Goal: Participate in discussion: Engage in conversation with other users on a specific topic

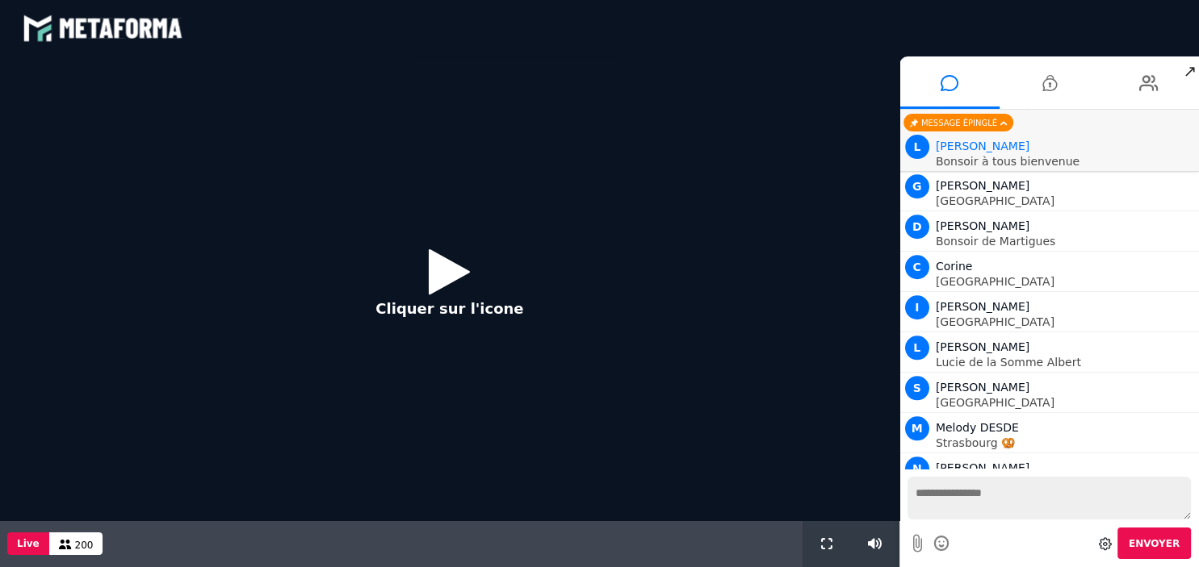
scroll to position [1432, 0]
click at [460, 275] on icon at bounding box center [449, 271] width 41 height 52
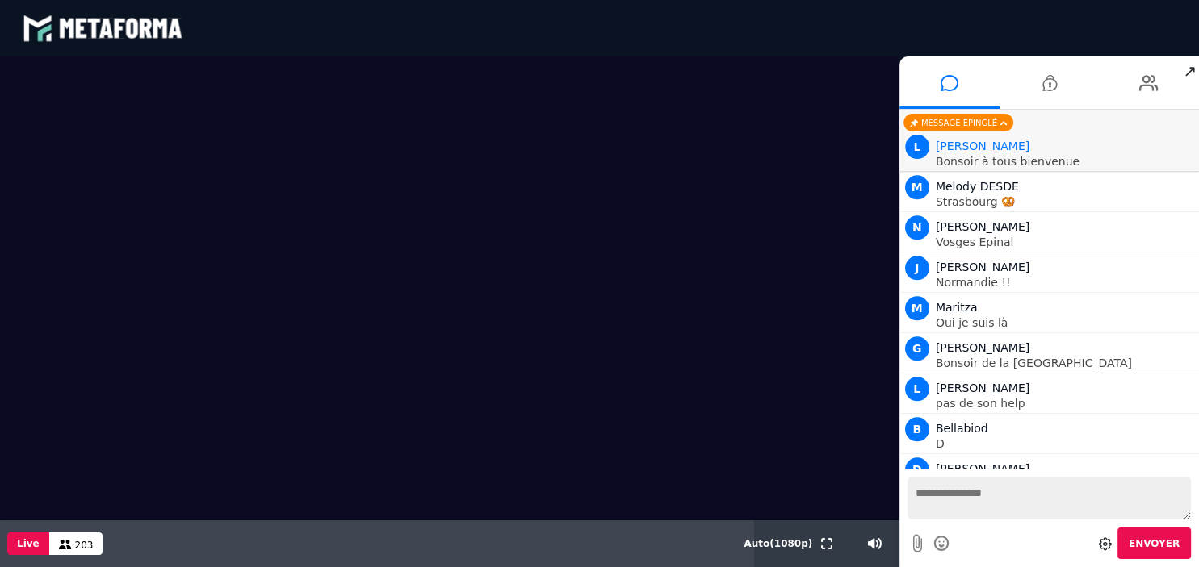
scroll to position [1673, 0]
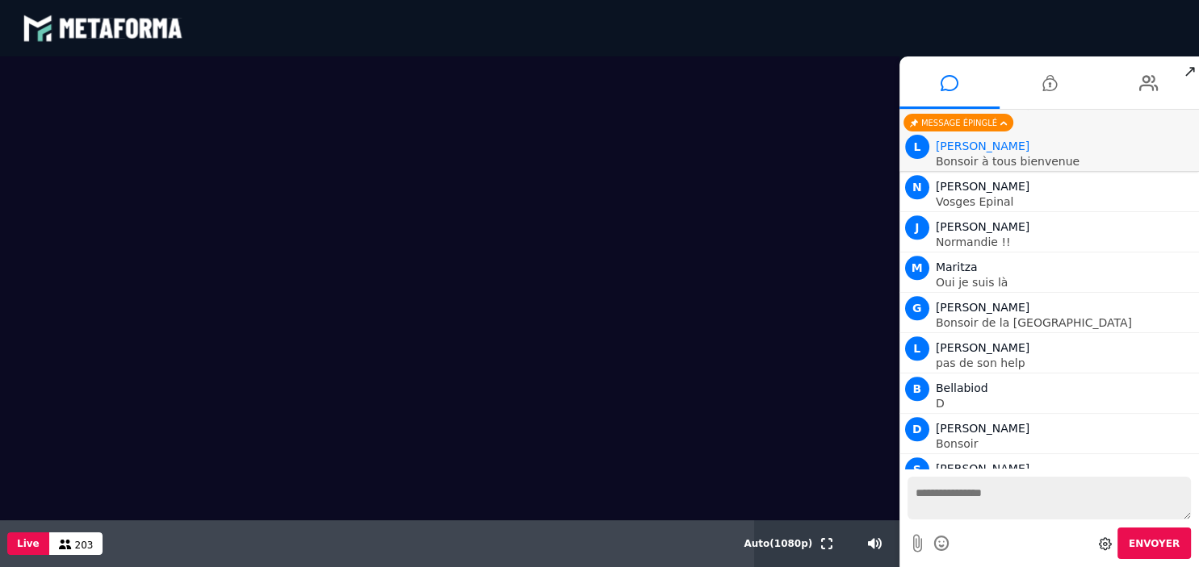
click at [1001, 513] on textarea at bounding box center [1048, 498] width 283 height 43
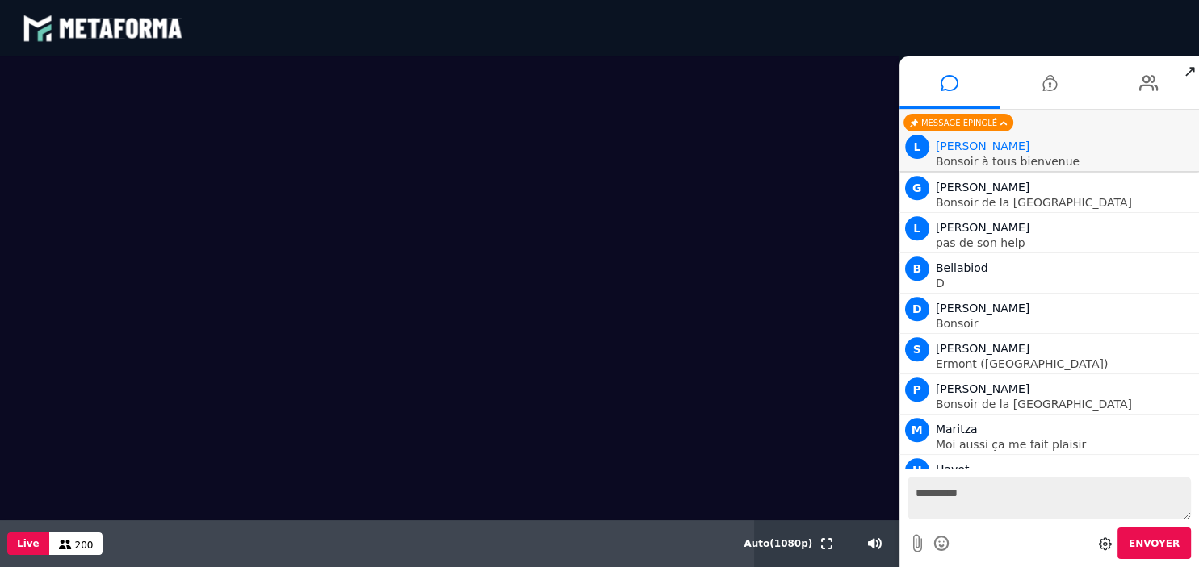
scroll to position [1834, 0]
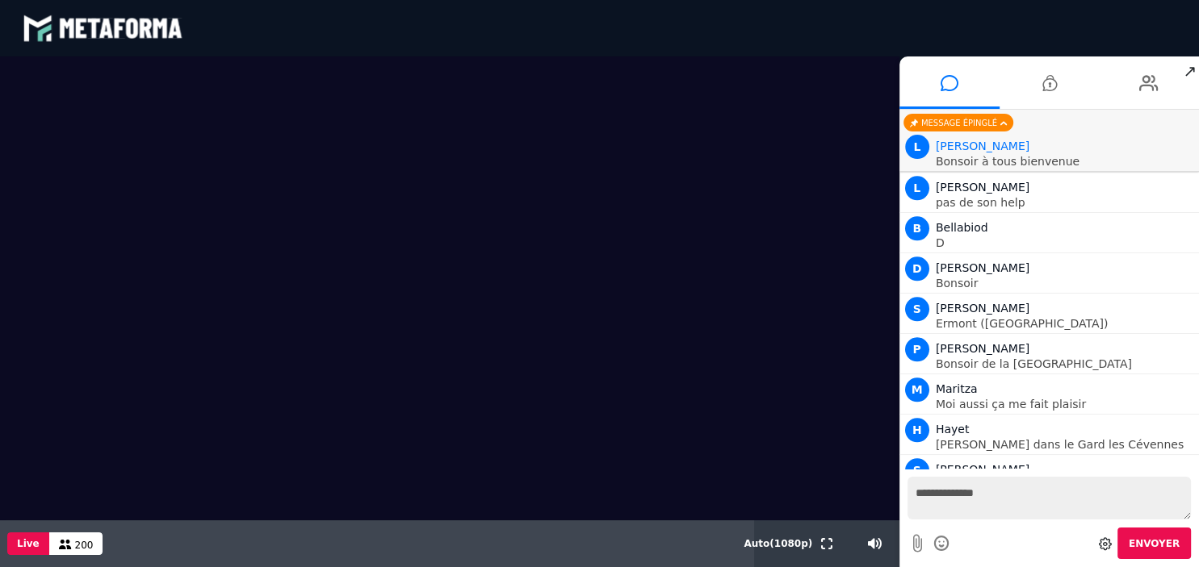
type textarea "**********"
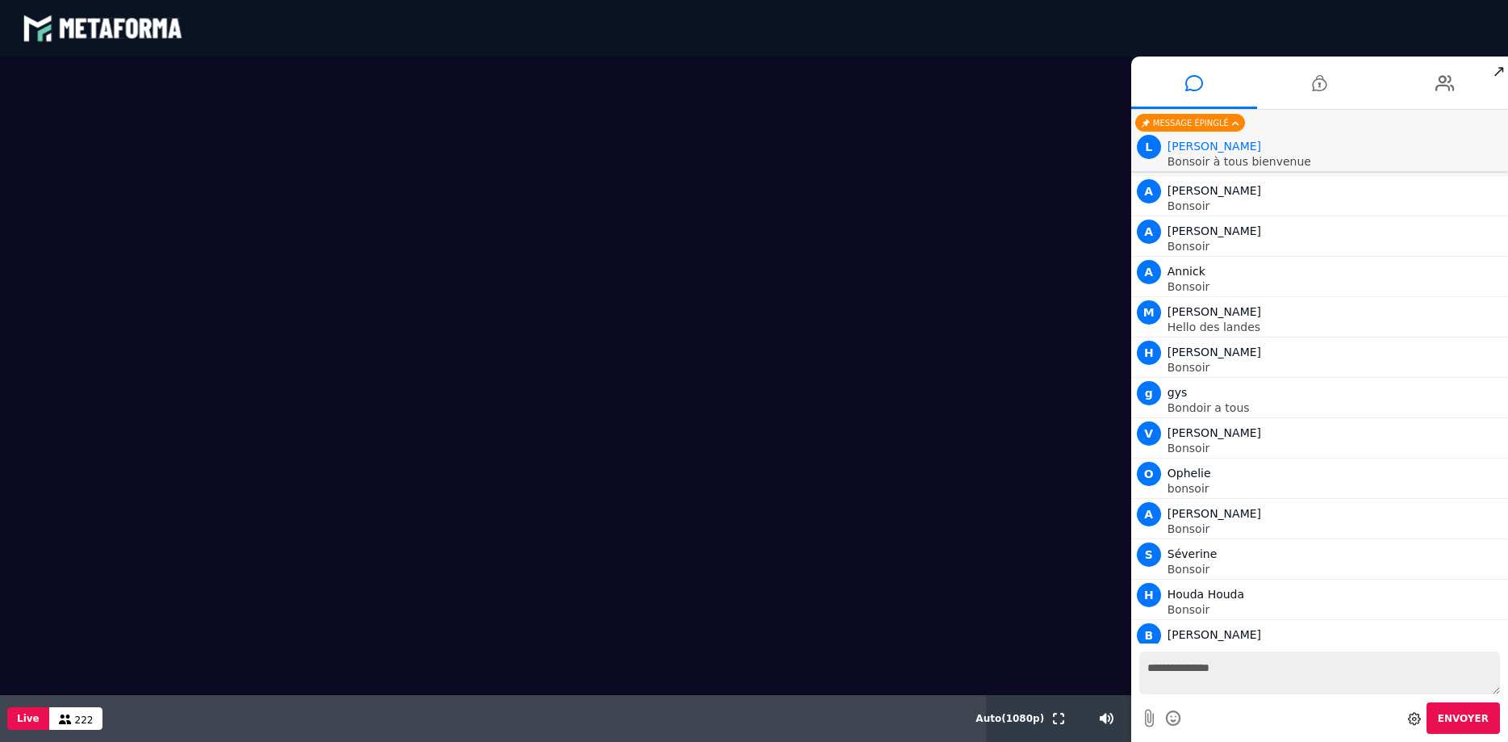
scroll to position [3698, 0]
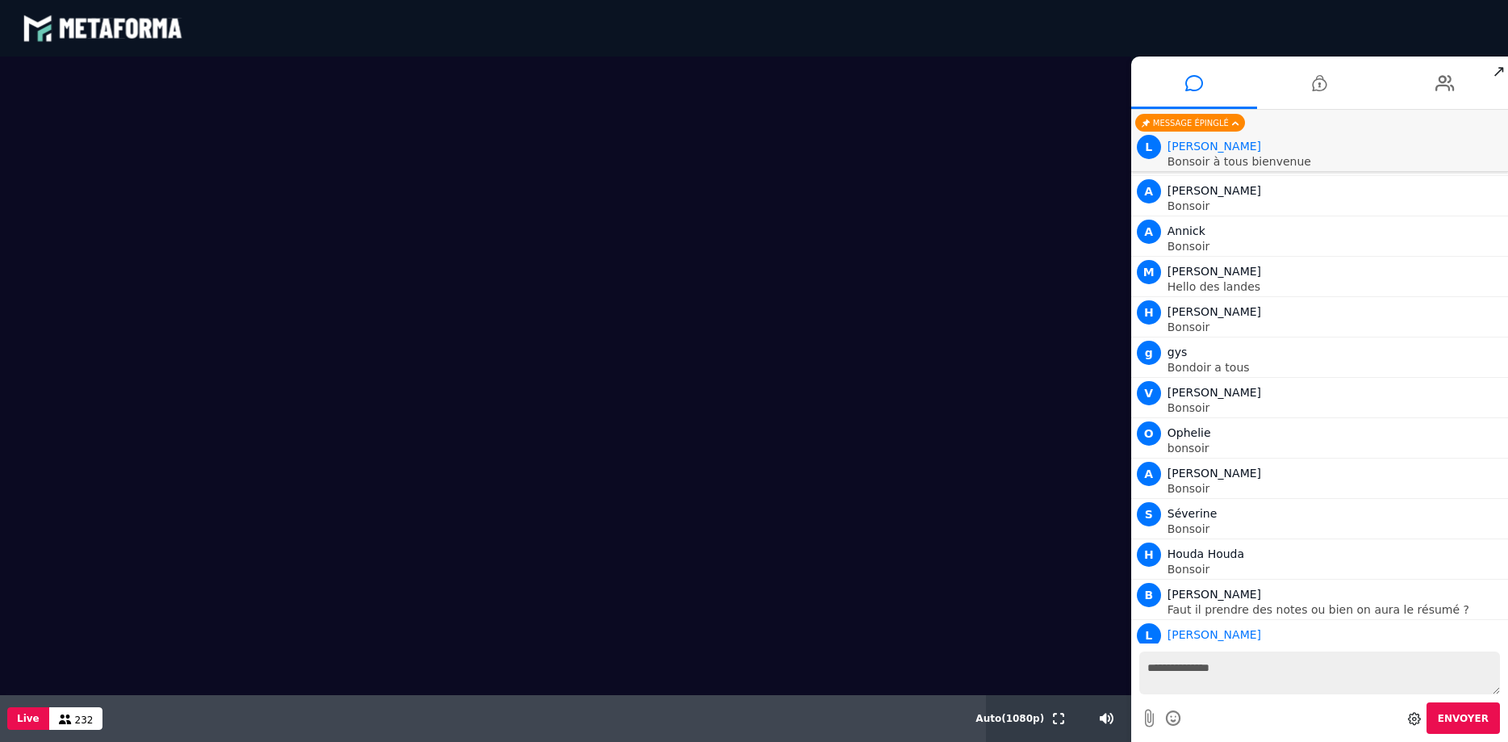
click at [68, 103] on video at bounding box center [566, 375] width 1132 height 638
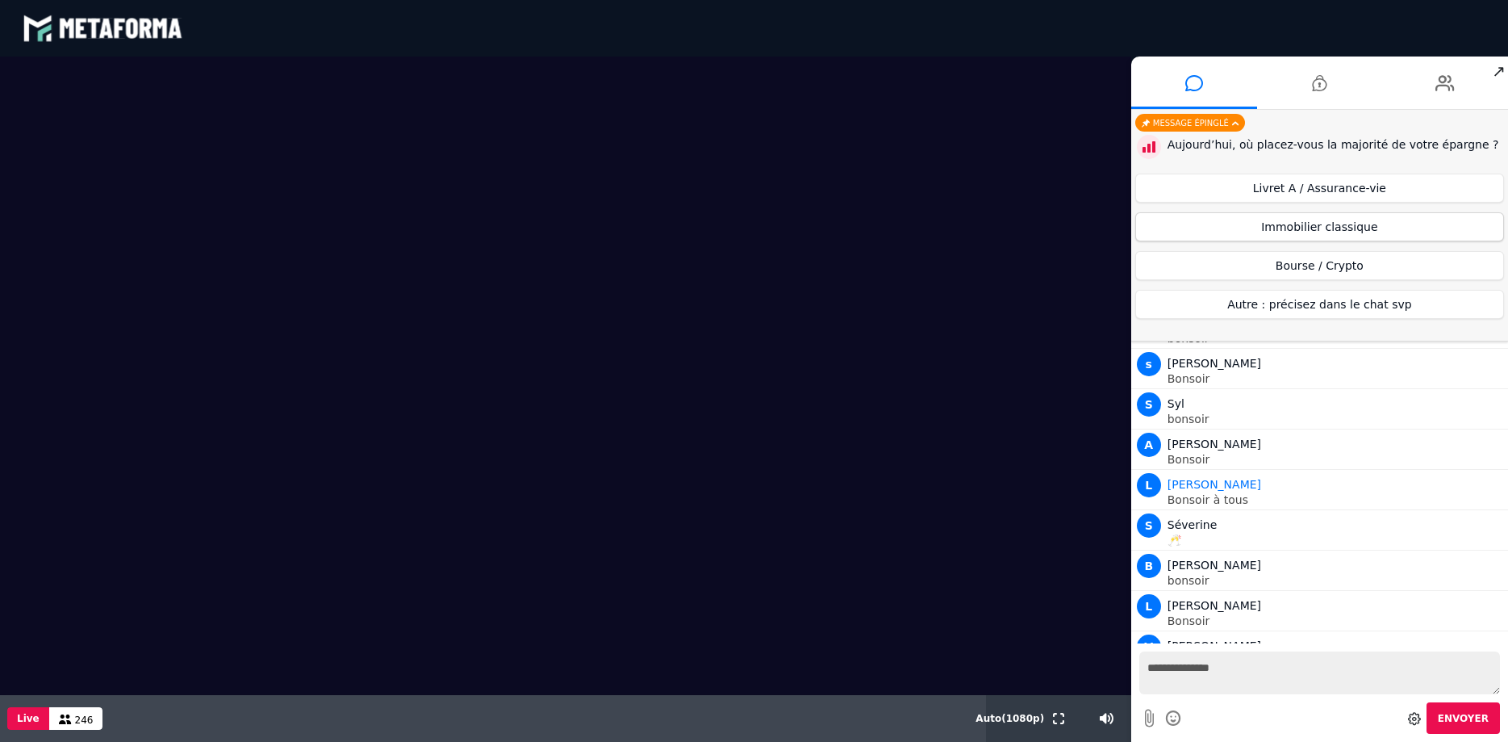
scroll to position [4424, 0]
click at [1198, 229] on button "Immobilier classique" at bounding box center [1320, 226] width 369 height 29
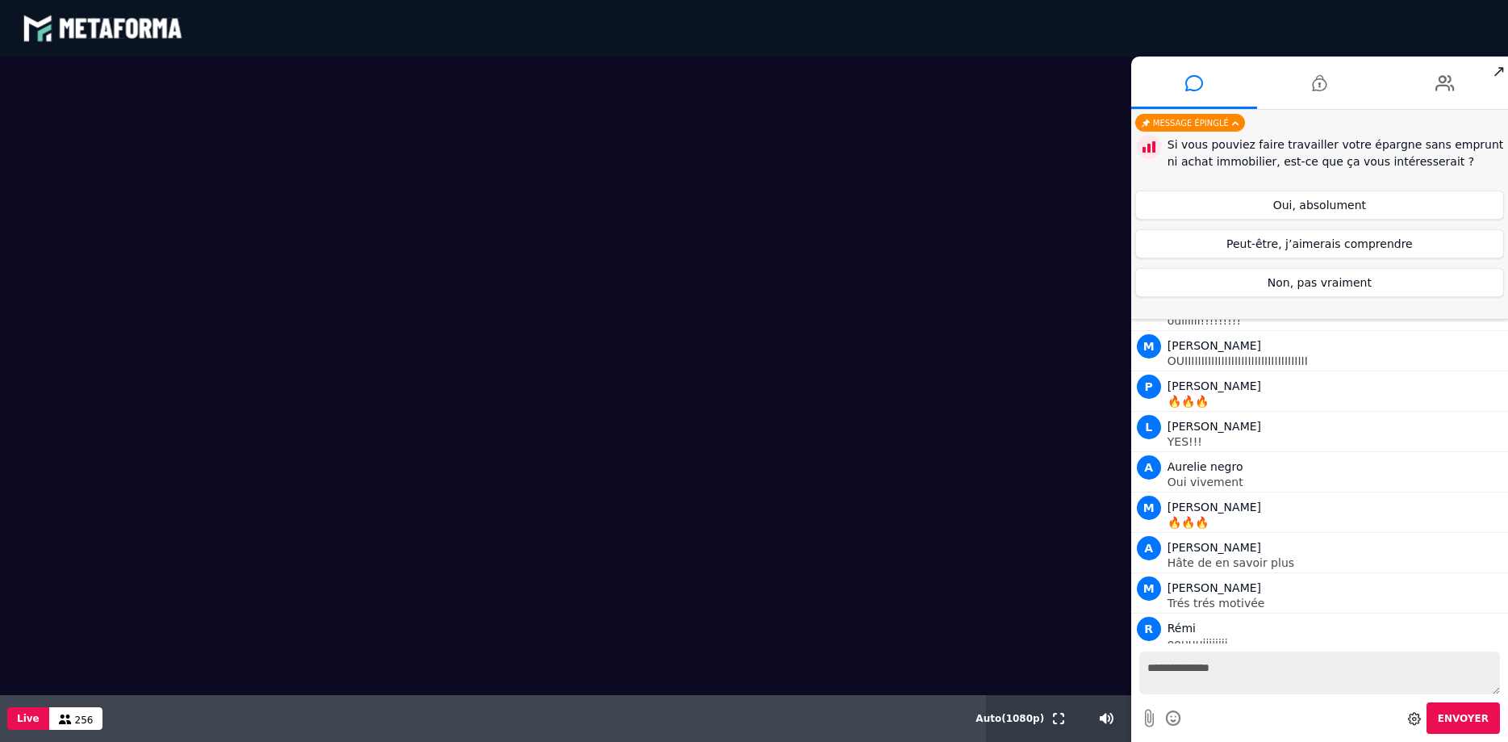
scroll to position [6765, 0]
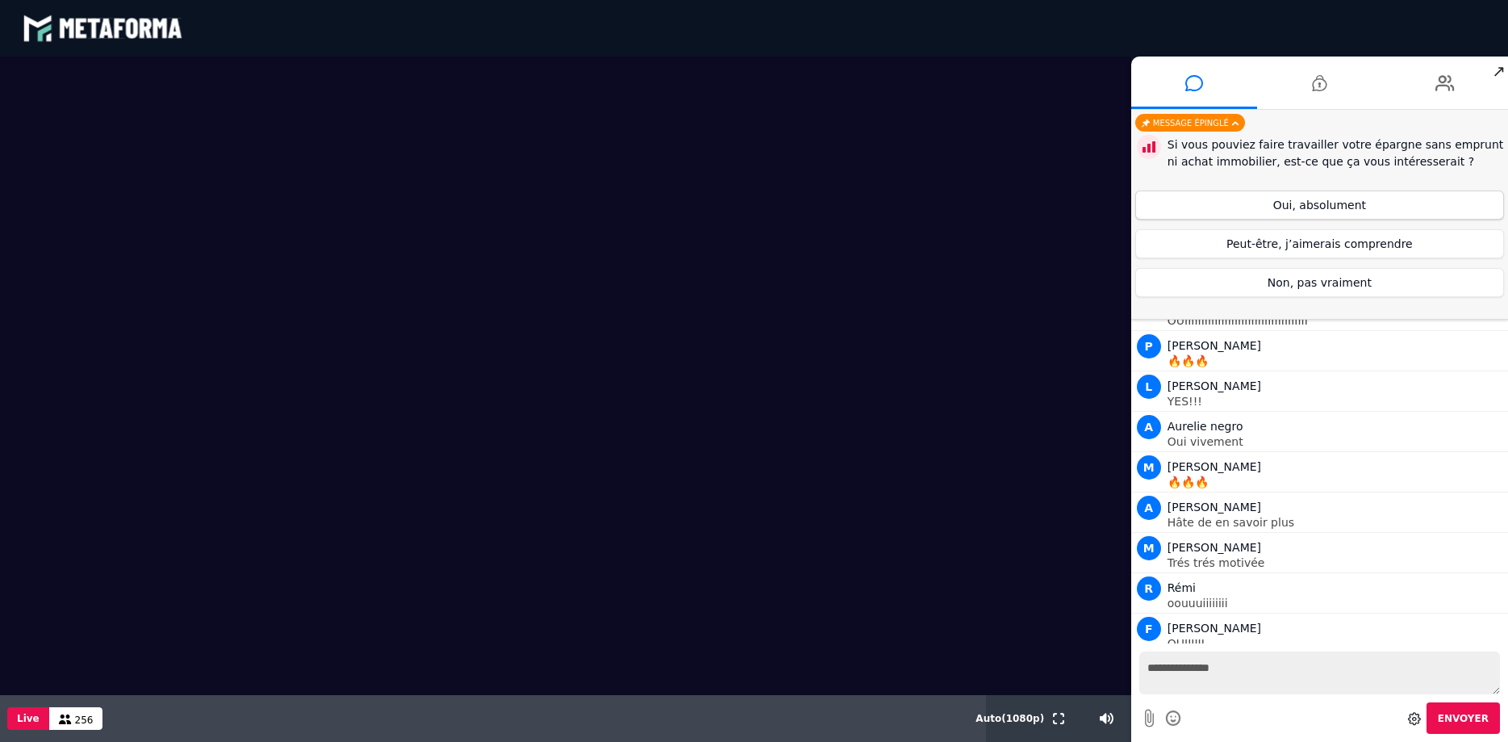
click at [1198, 208] on button "Oui, absolument" at bounding box center [1320, 204] width 369 height 29
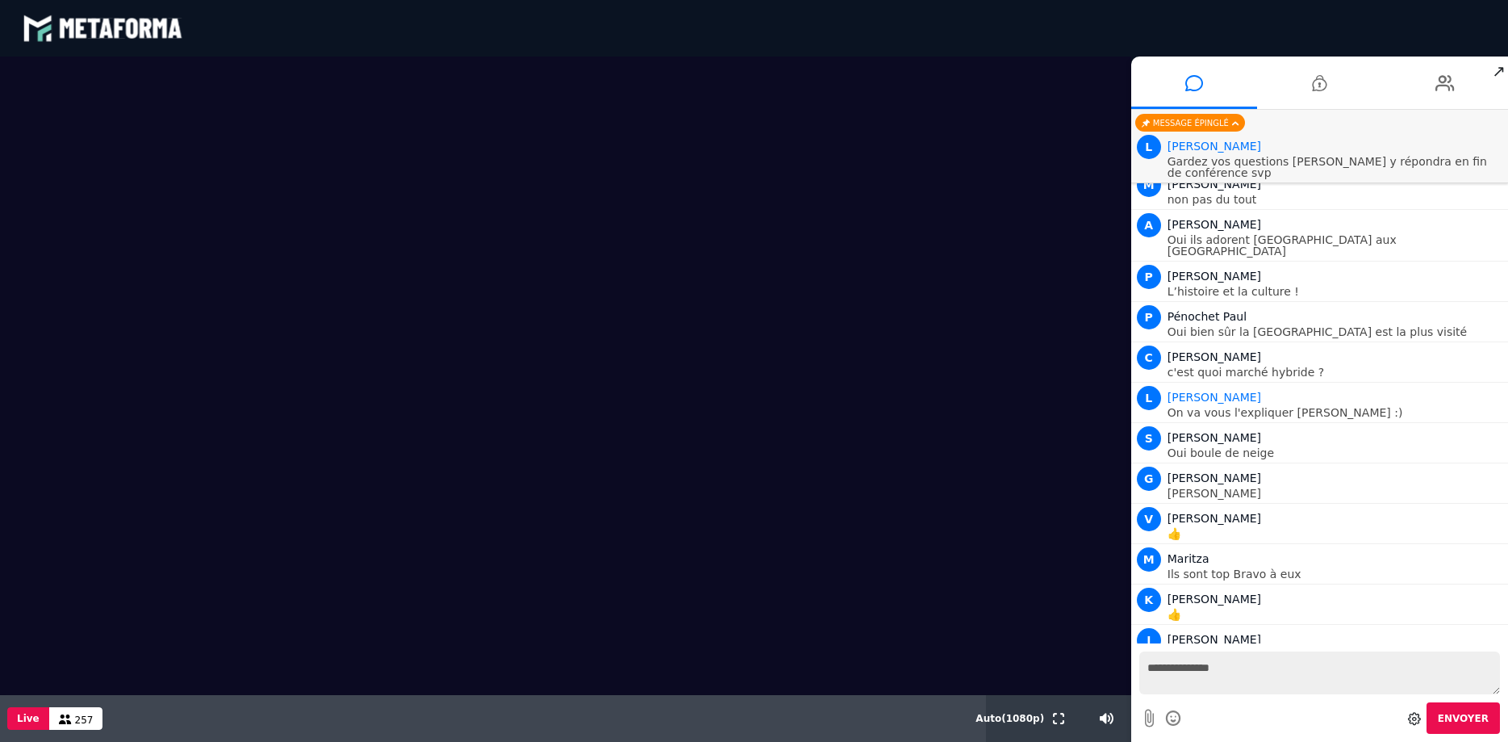
scroll to position [8299, 0]
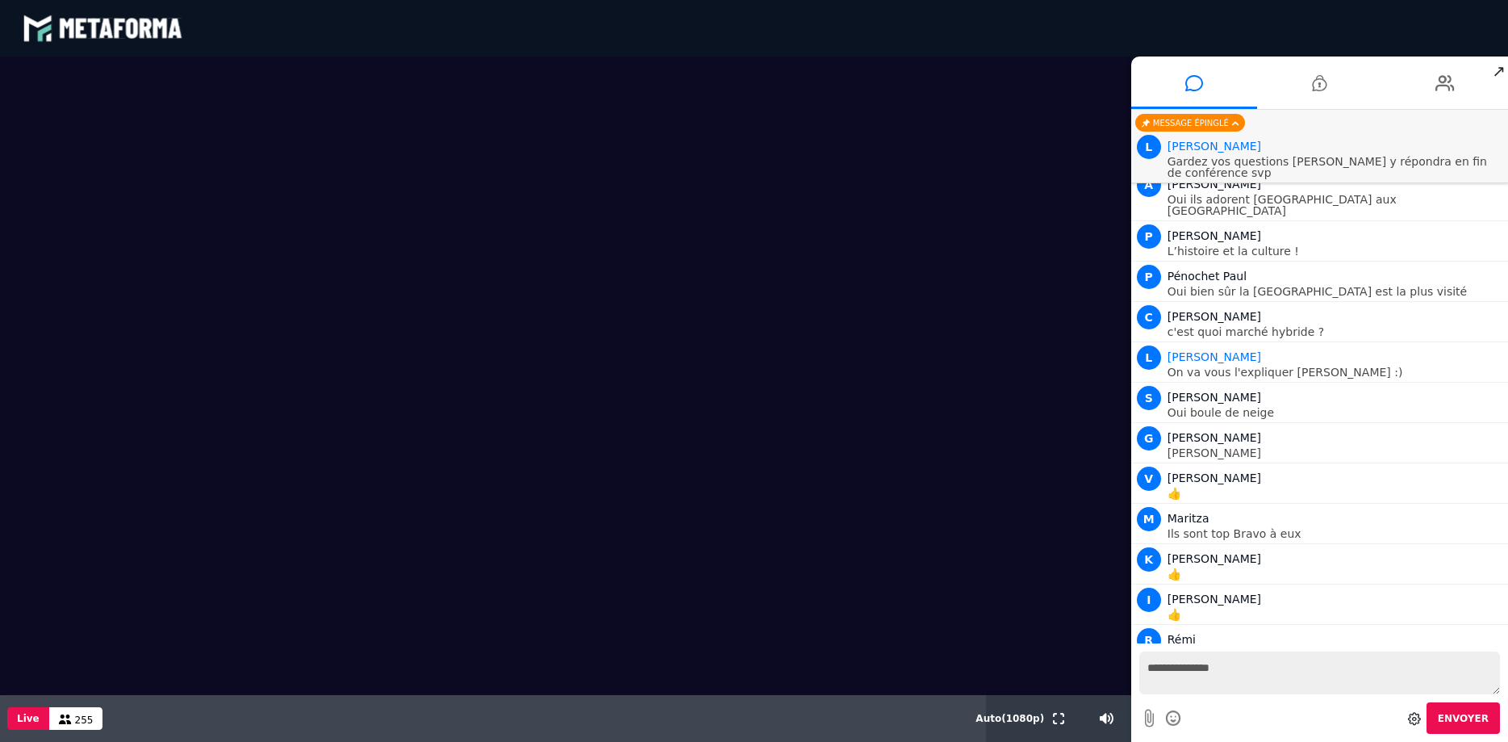
click at [534, 287] on video at bounding box center [566, 375] width 1132 height 638
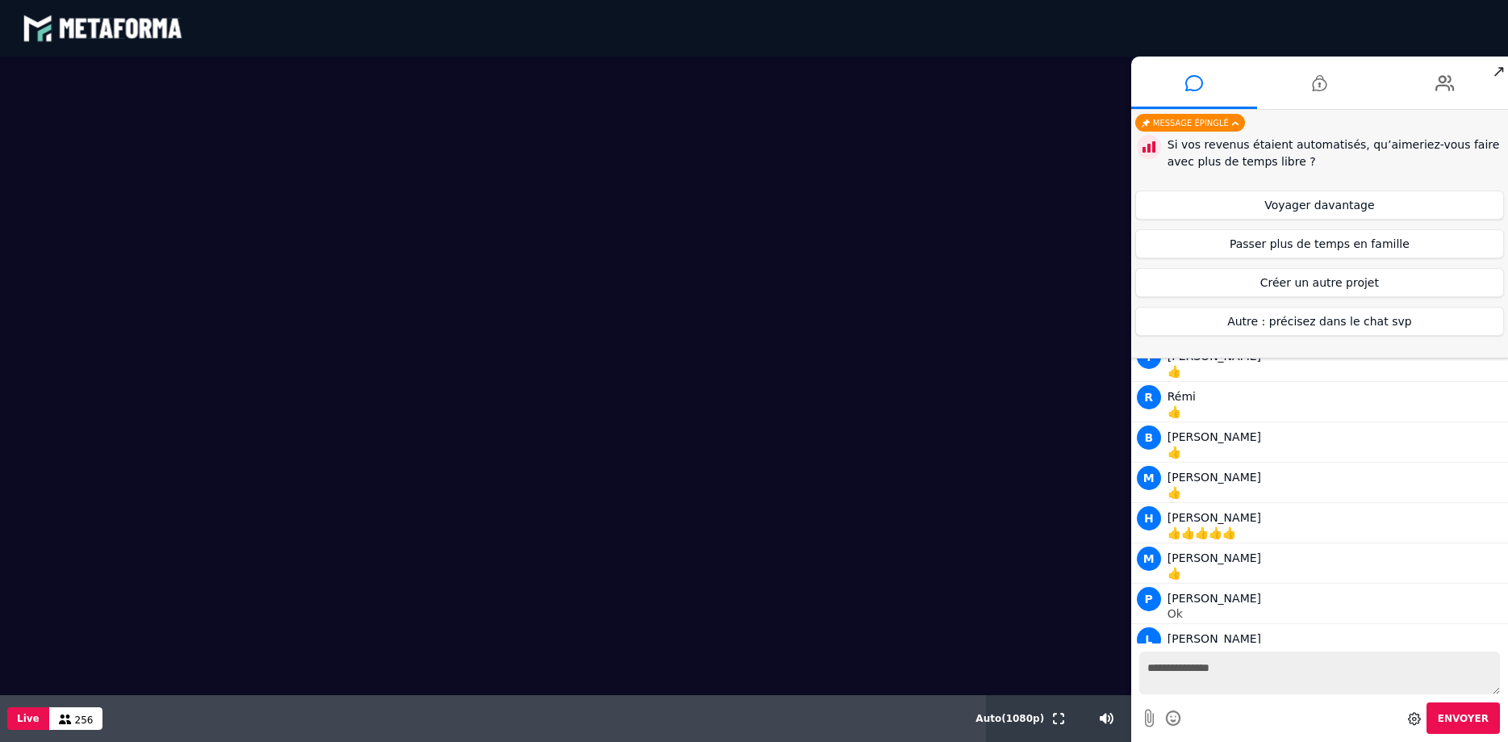
scroll to position [8633, 0]
click at [1198, 206] on button "Voyager davantage" at bounding box center [1320, 204] width 369 height 29
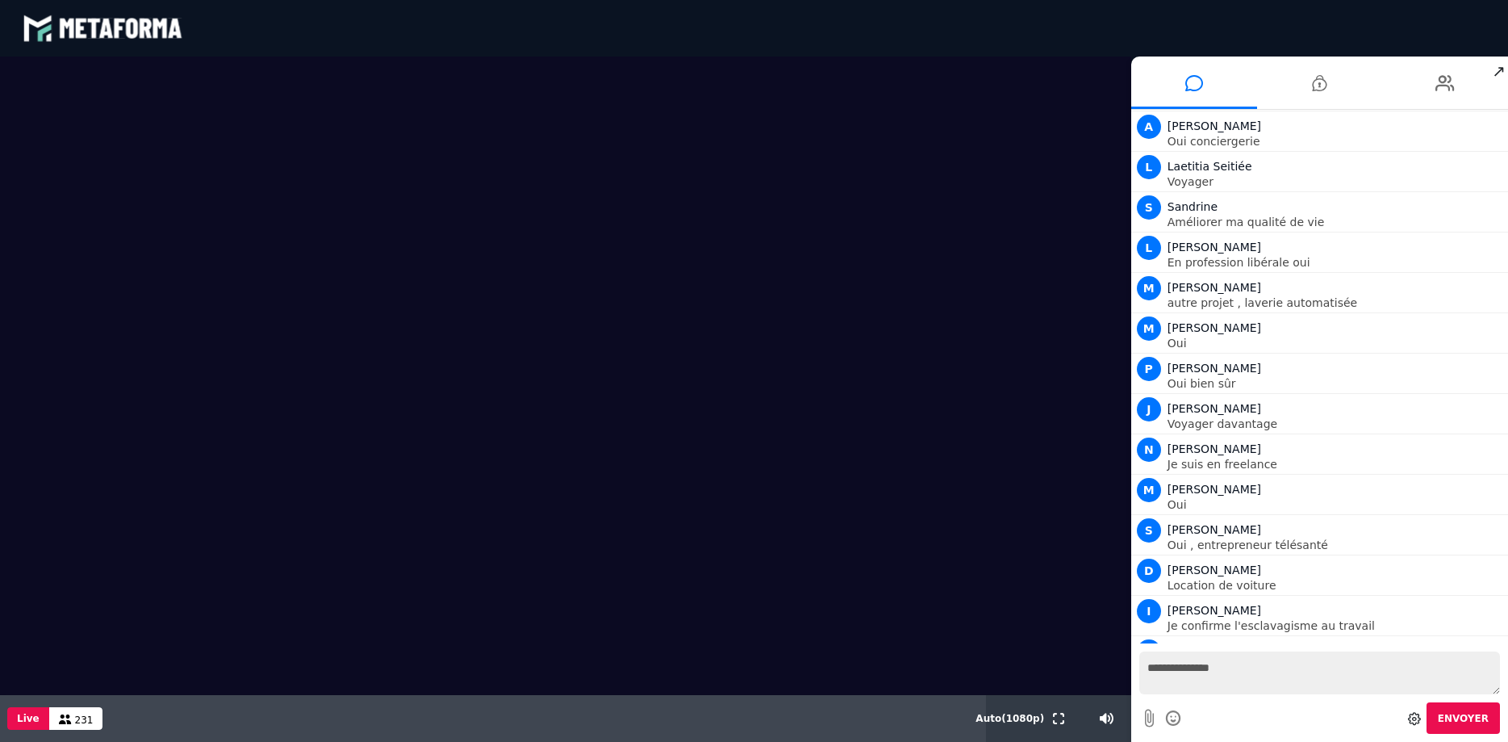
scroll to position [9924, 0]
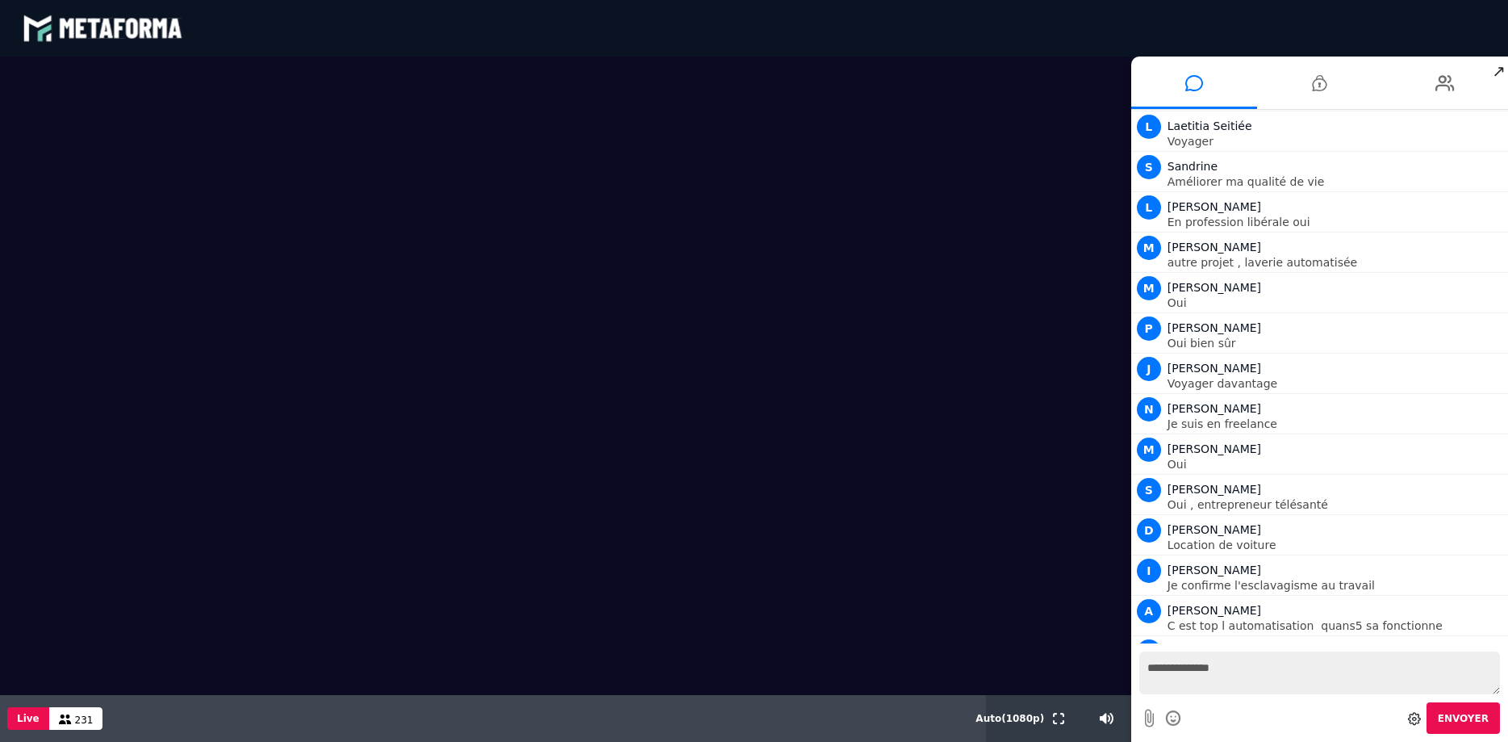
click at [621, 247] on video at bounding box center [566, 375] width 1132 height 638
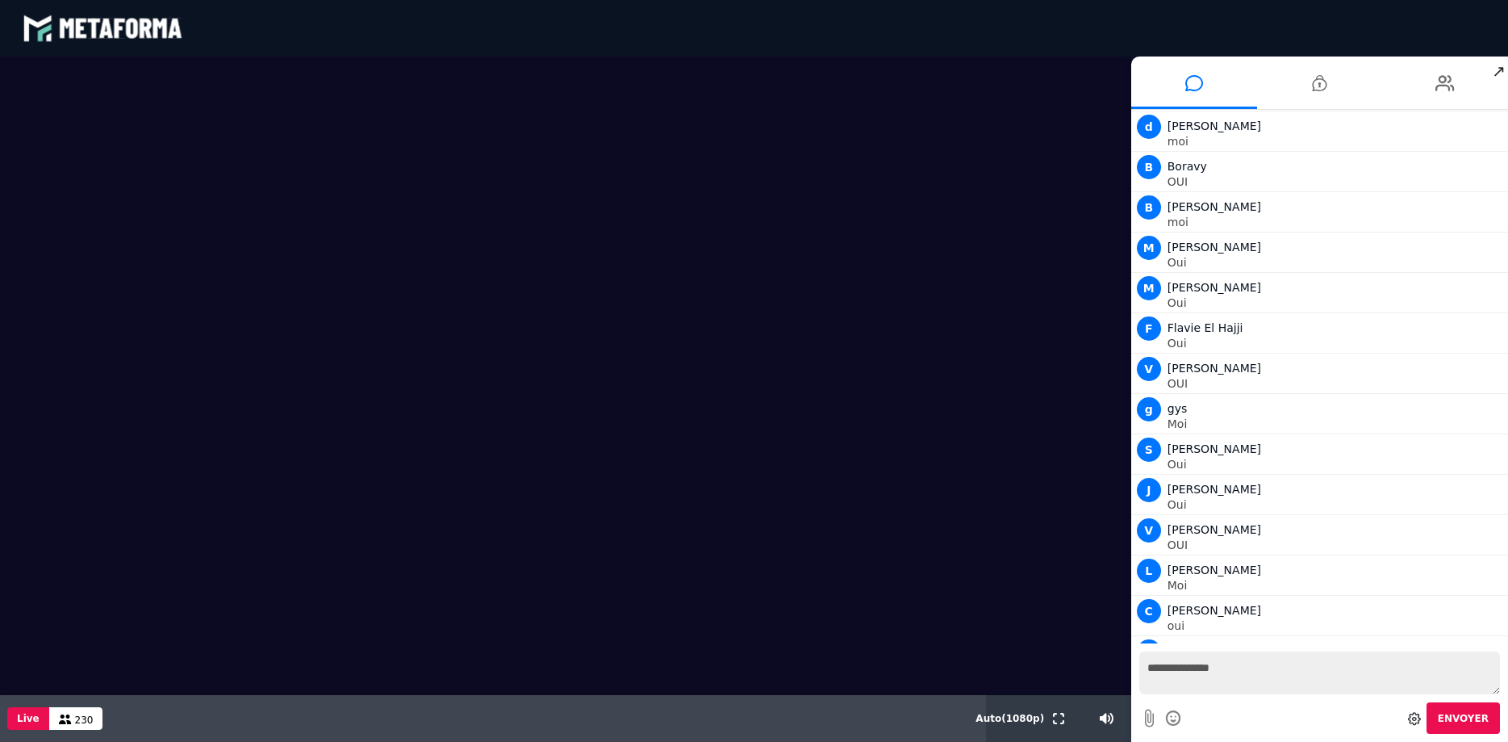
scroll to position [11014, 0]
click at [1194, 567] on textarea "**********" at bounding box center [1320, 672] width 361 height 43
type textarea "***"
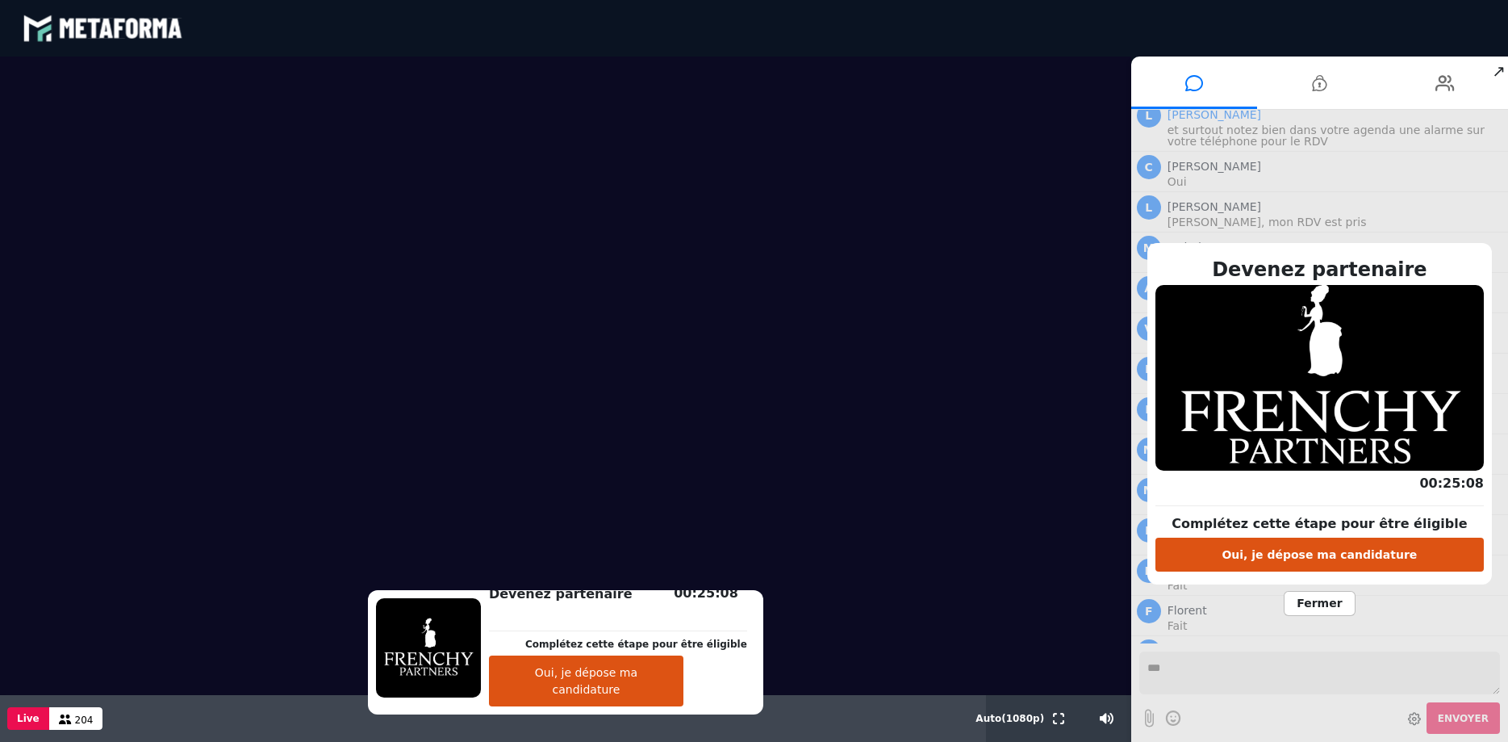
scroll to position [14253, 0]
click at [1198, 564] on button "Oui, je dépose ma candidature" at bounding box center [1320, 555] width 328 height 34
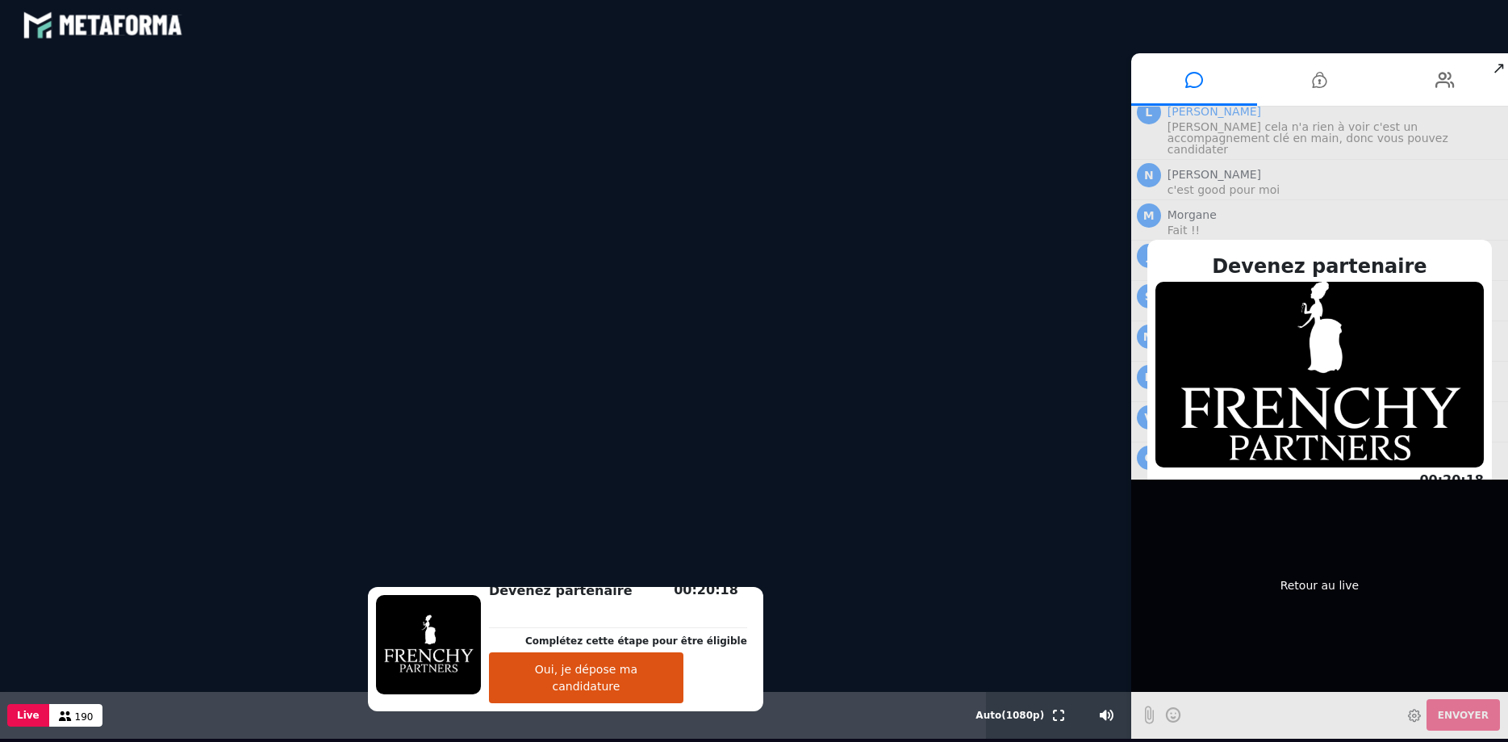
scroll to position [15394, 0]
click at [1198, 518] on div "Retour au live" at bounding box center [1320, 585] width 377 height 212
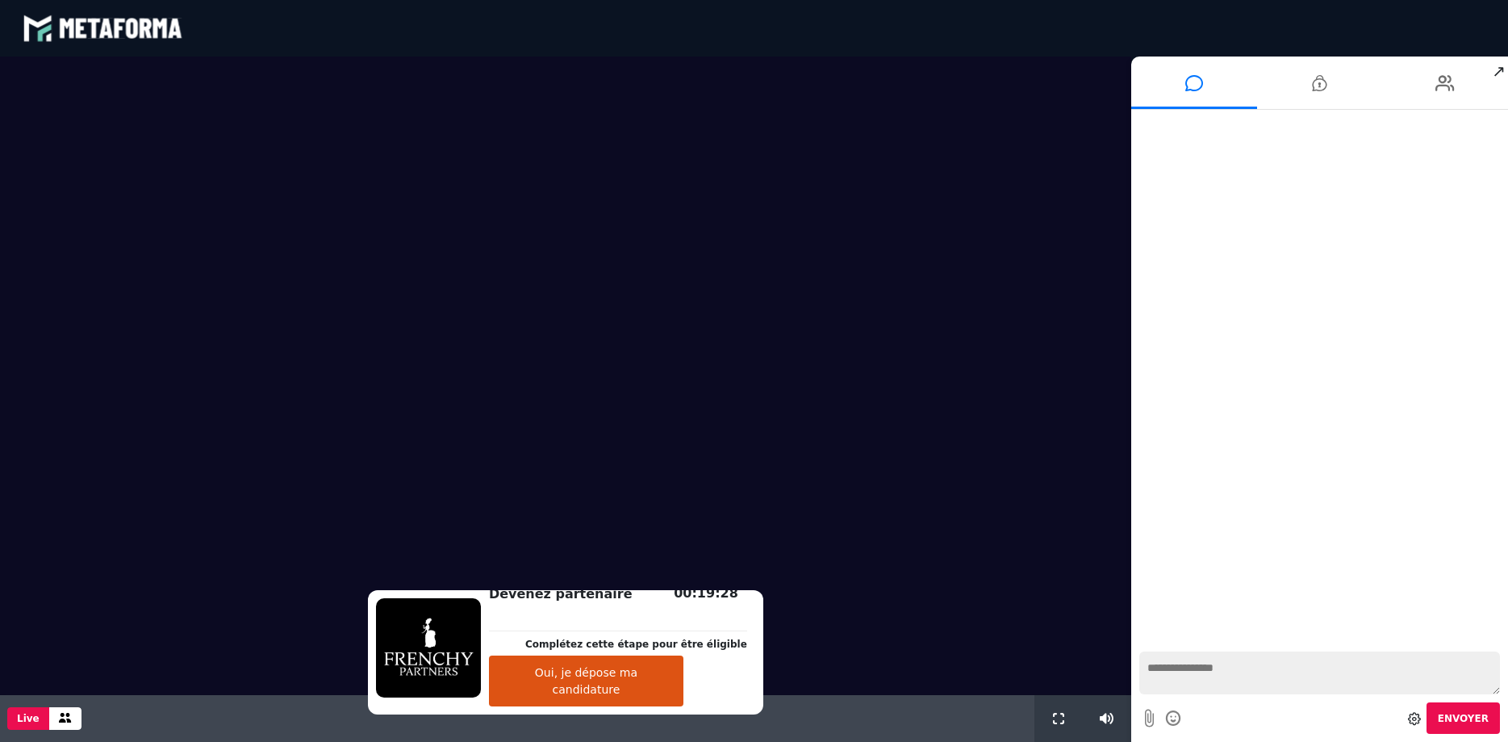
scroll to position [1086, 0]
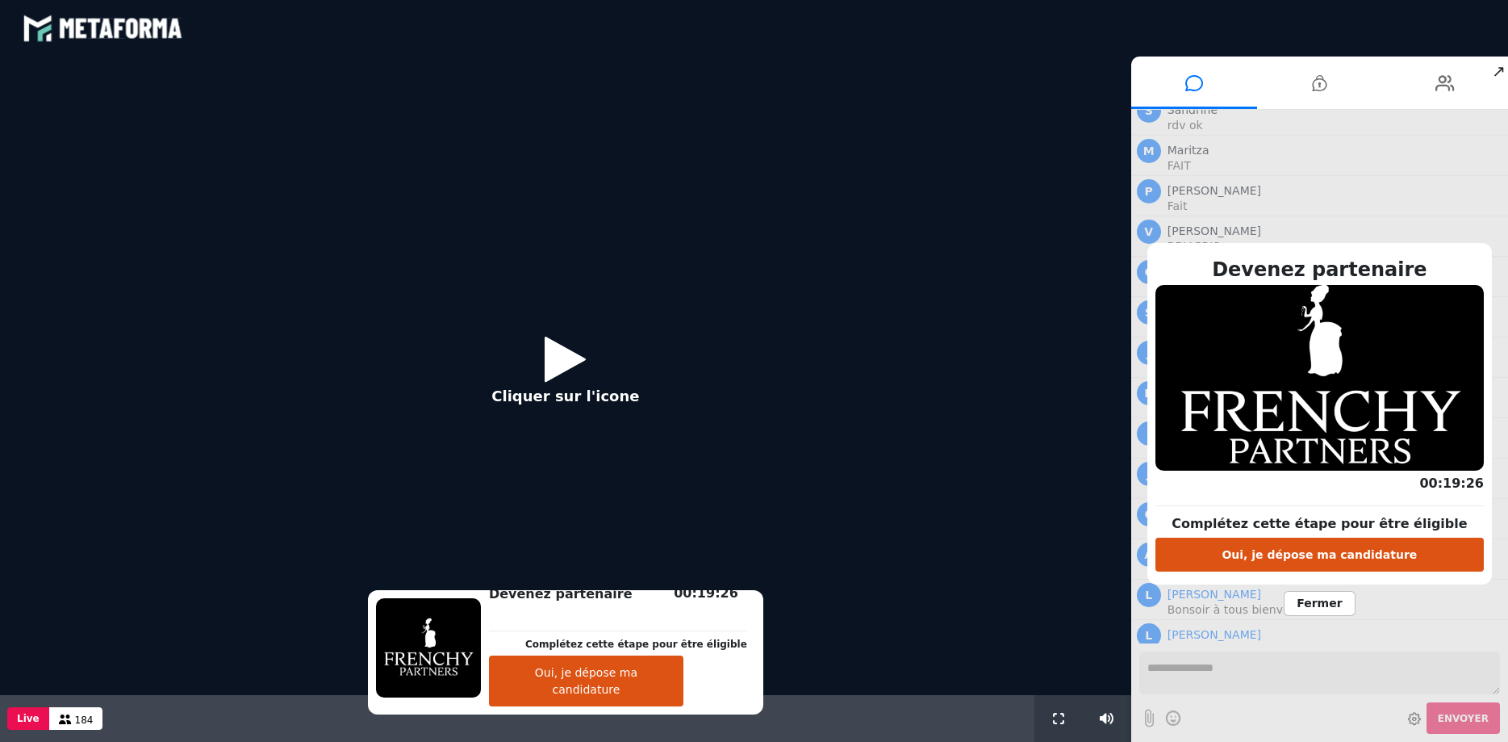
click at [564, 369] on icon at bounding box center [565, 359] width 41 height 52
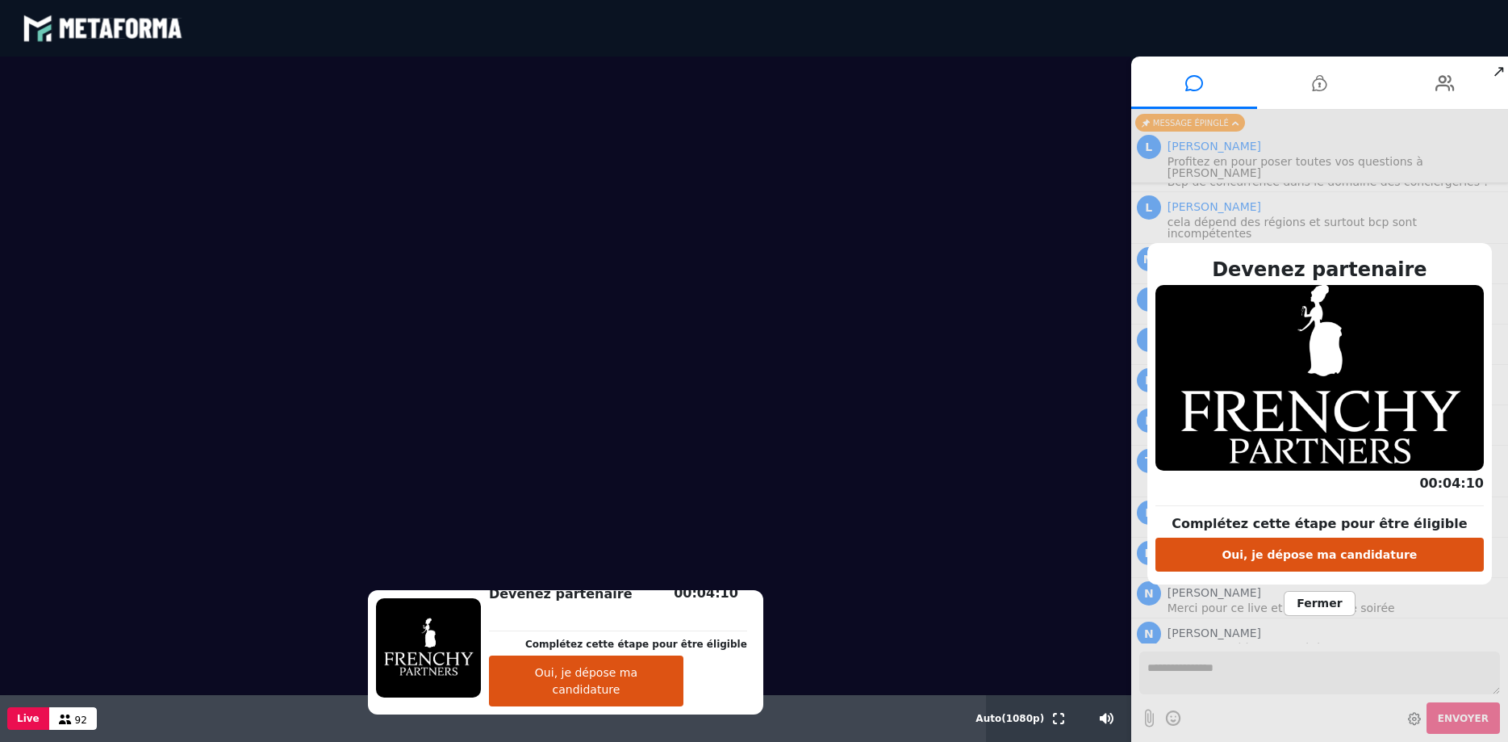
scroll to position [4092, 0]
click at [1328, 688] on div "Devenez partenaire Complétez cette étape pour être éligible Oui, je dépose ma c…" at bounding box center [1320, 426] width 377 height 632
click at [1215, 684] on div "Devenez partenaire Complétez cette étape pour être éligible Oui, je dépose ma c…" at bounding box center [1320, 426] width 377 height 632
click at [1210, 684] on div "Devenez partenaire Complétez cette étape pour être éligible Oui, je dépose ma c…" at bounding box center [1320, 426] width 377 height 632
click at [1336, 614] on span "Fermer" at bounding box center [1319, 603] width 71 height 25
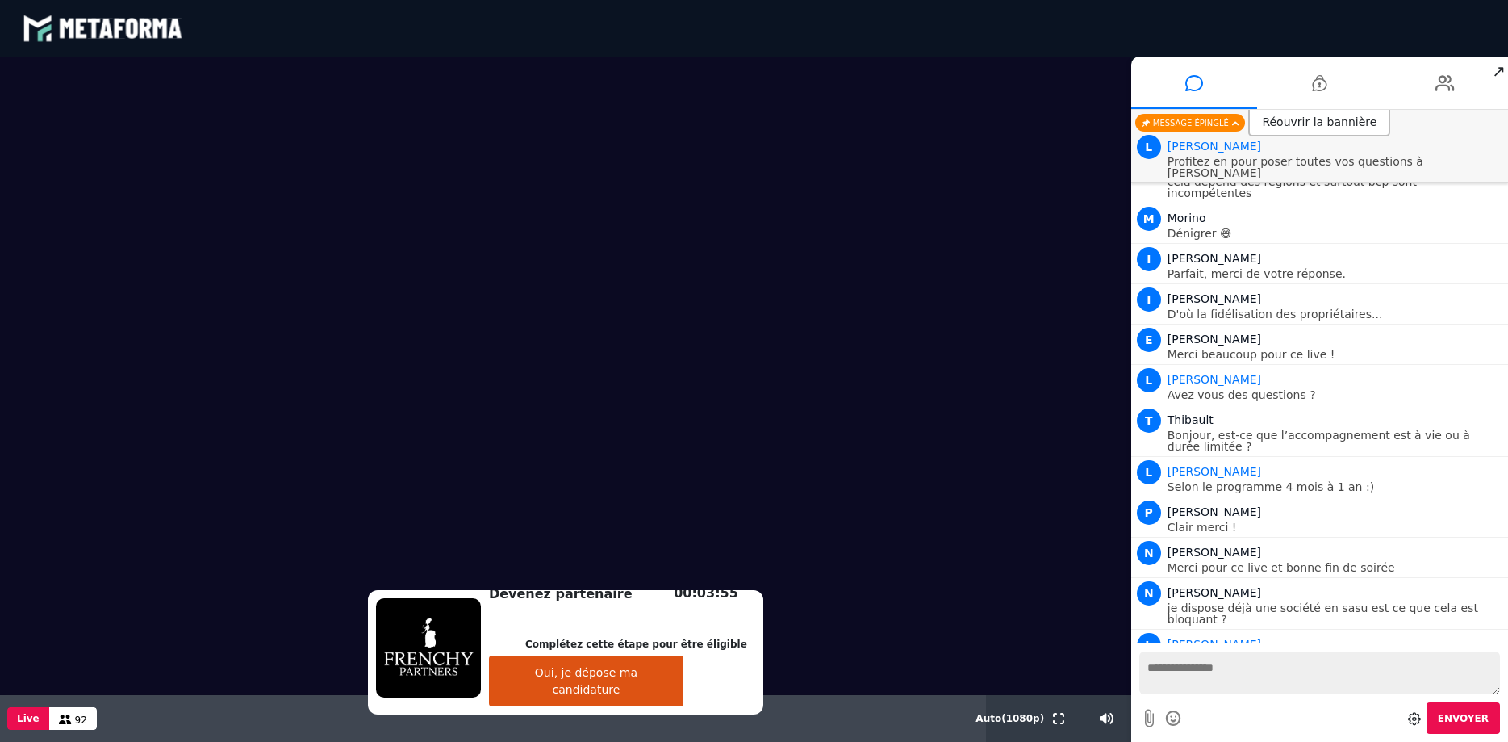
click at [1200, 691] on textarea at bounding box center [1320, 672] width 361 height 43
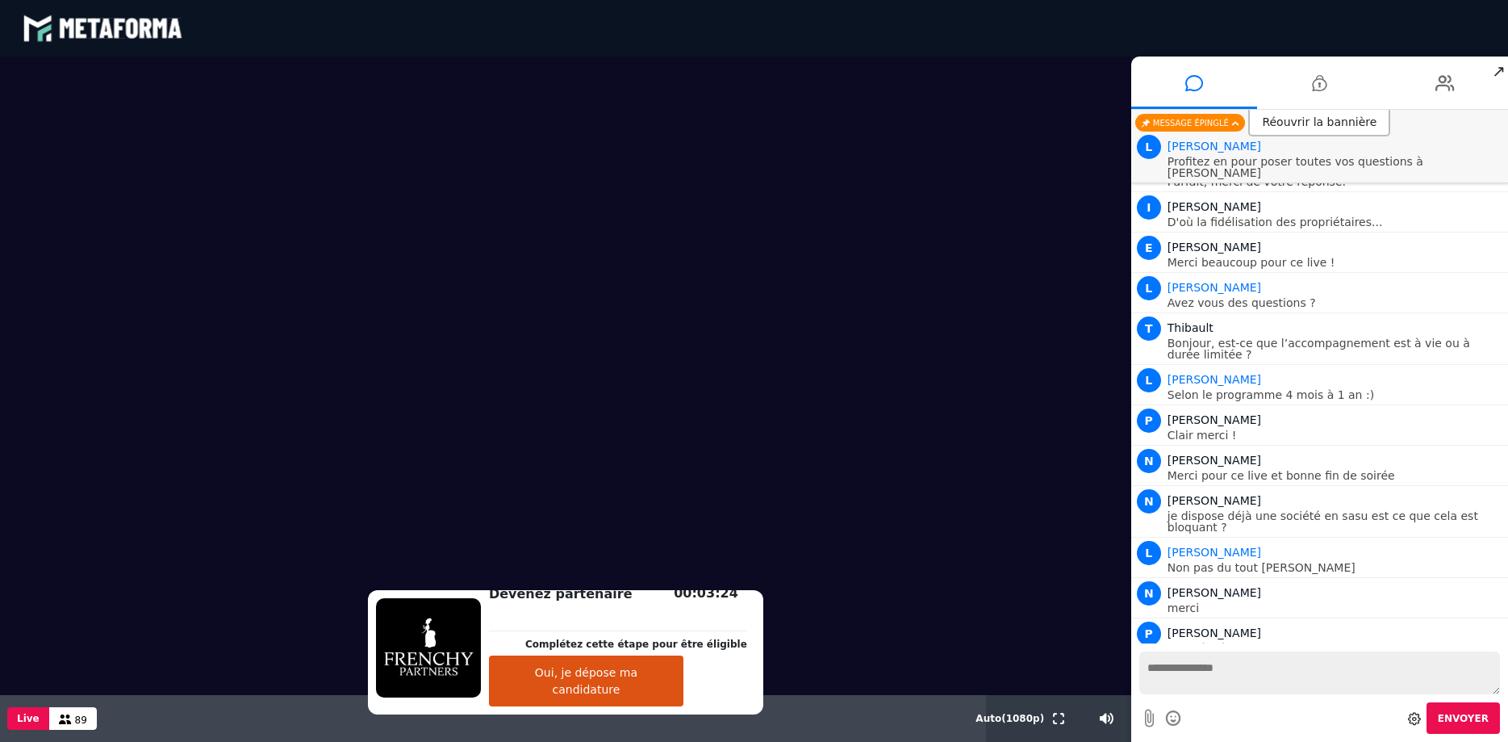
scroll to position [4236, 0]
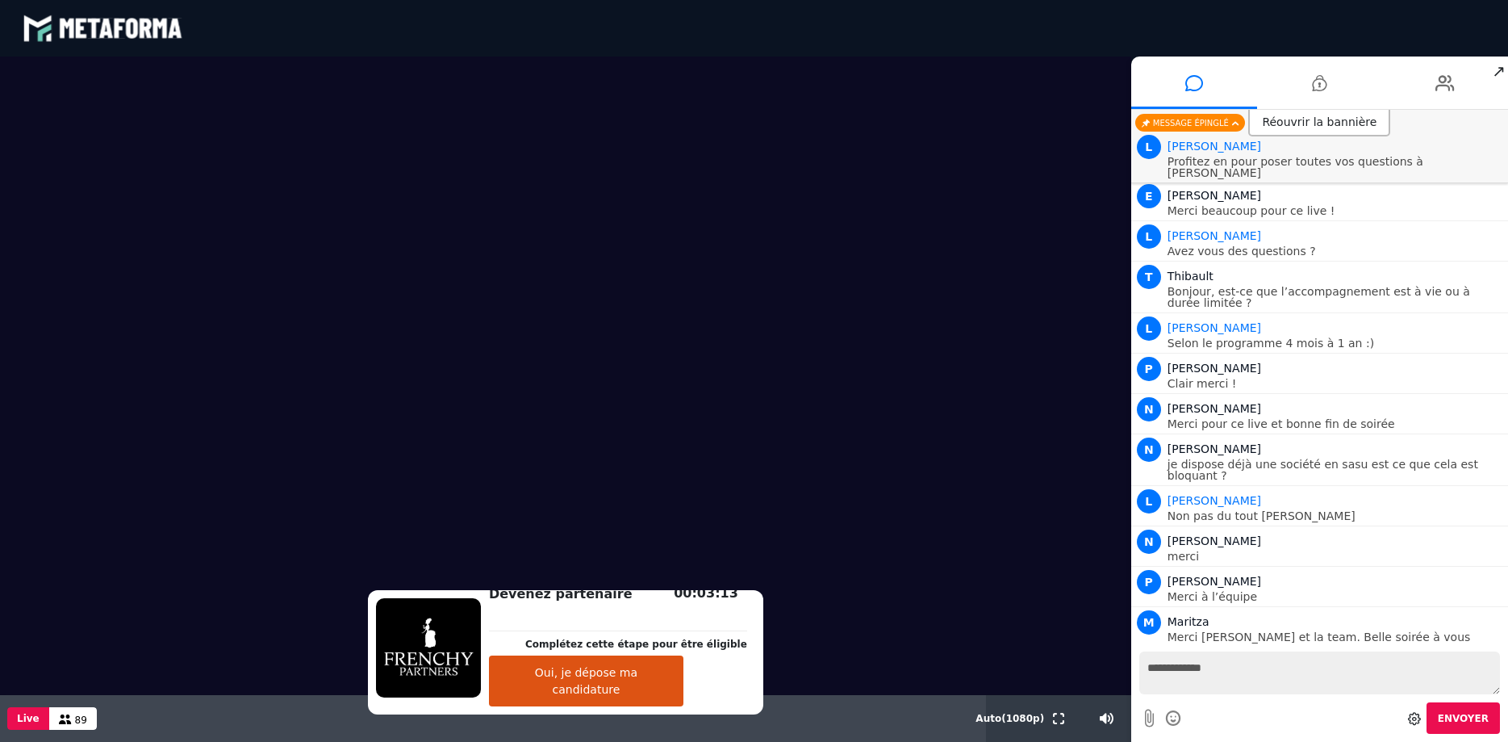
type textarea "**********"
click at [1466, 724] on span "Envoyer" at bounding box center [1463, 718] width 51 height 11
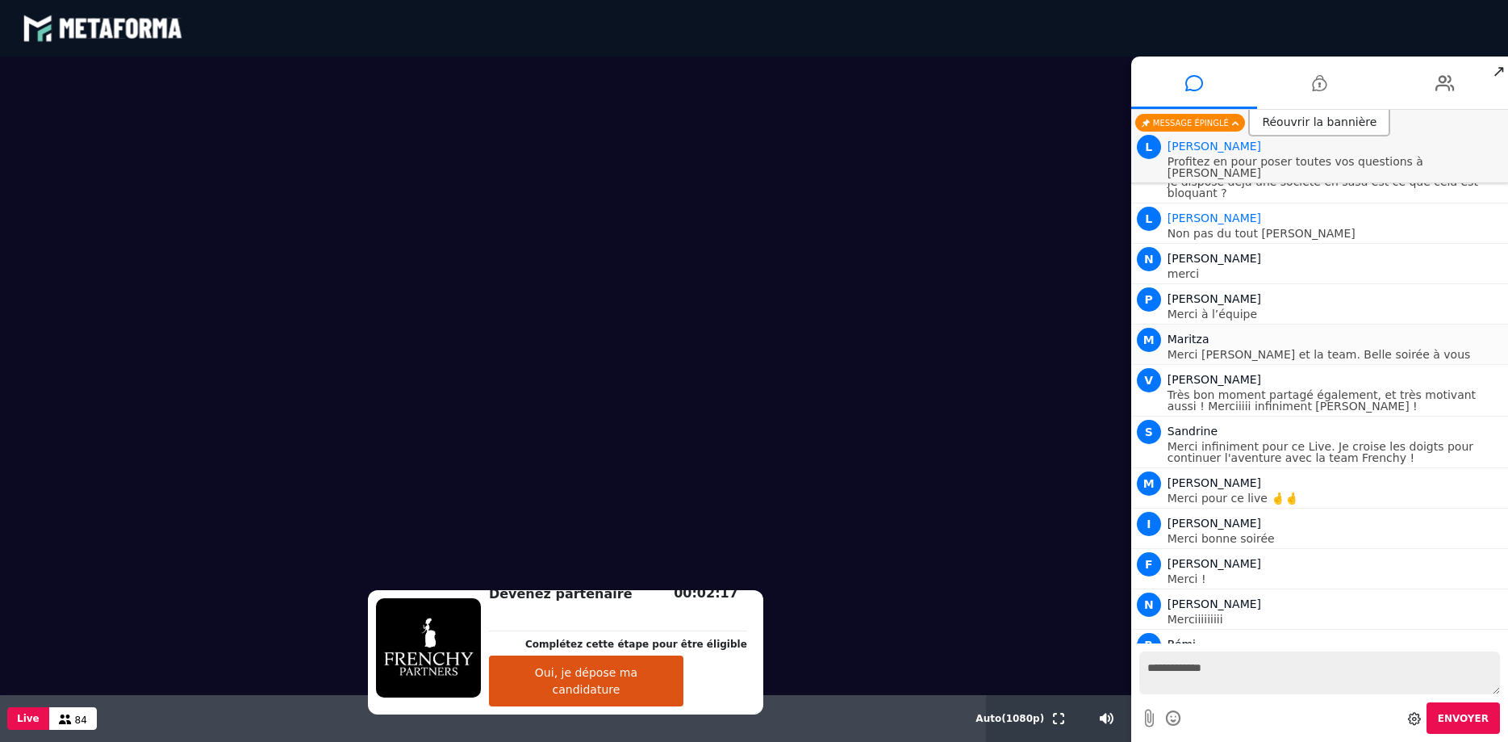
scroll to position [4558, 0]
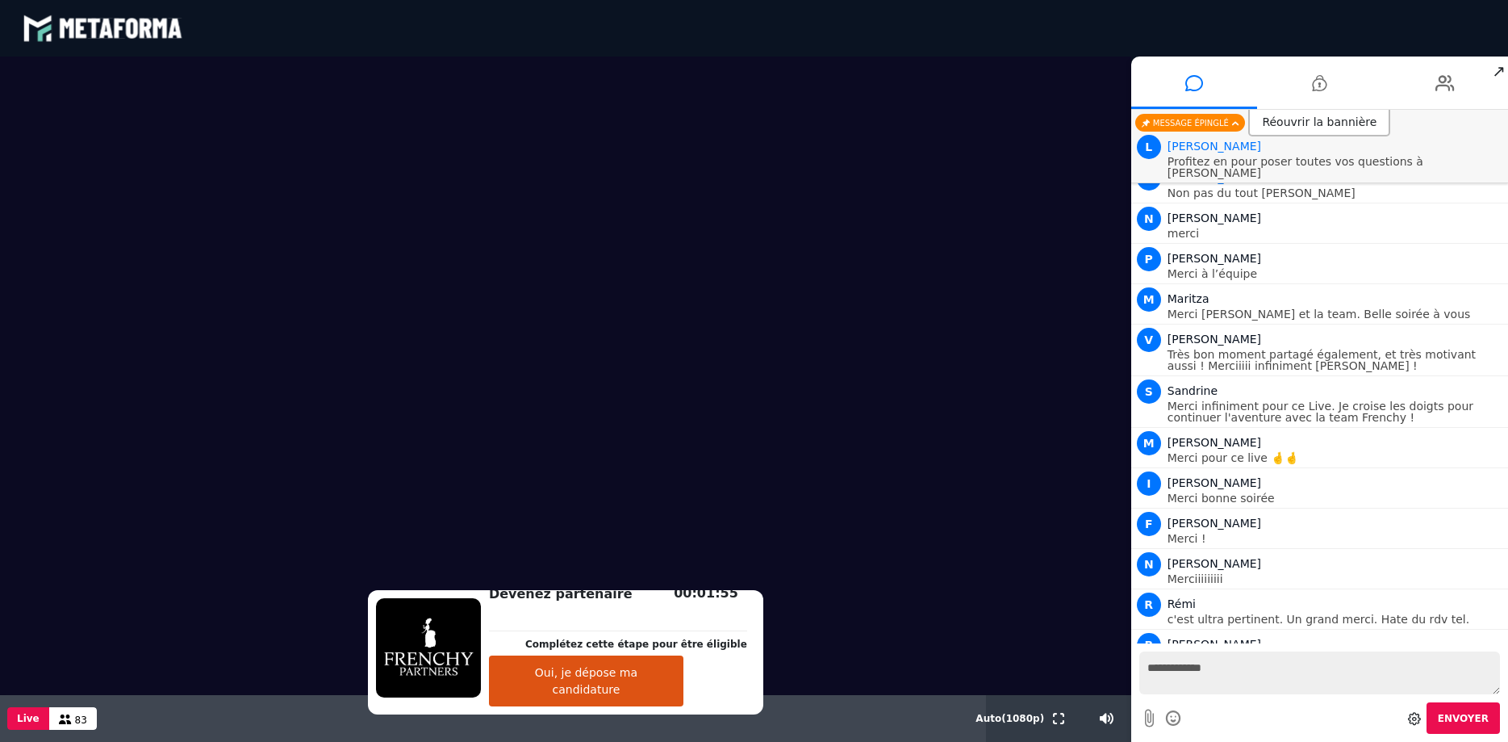
click at [1447, 725] on button "Envoyer" at bounding box center [1463, 717] width 73 height 31
